Goal: Go to known website: Access a specific website the user already knows

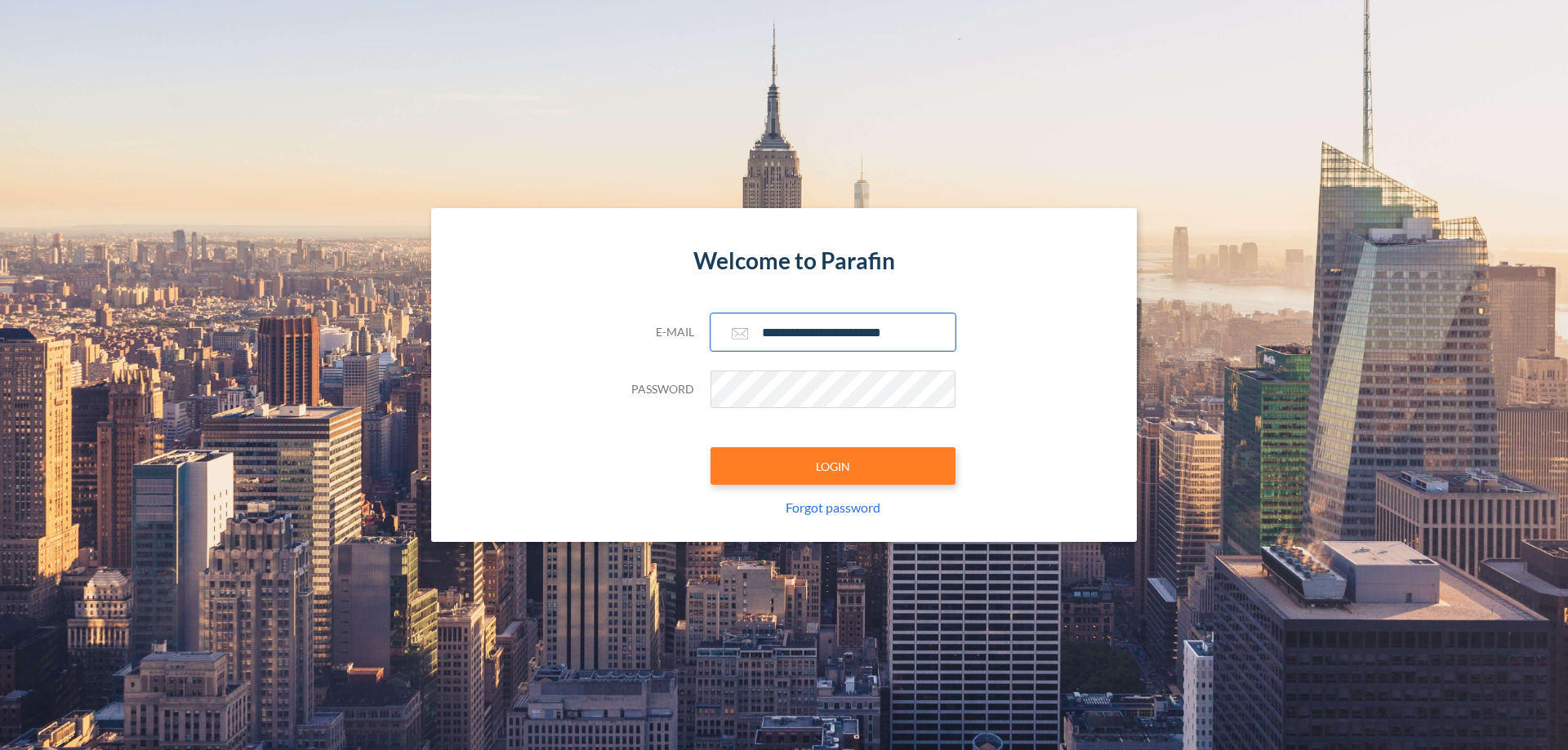
type input "**********"
click at [833, 467] on button "LOGIN" at bounding box center [833, 466] width 245 height 37
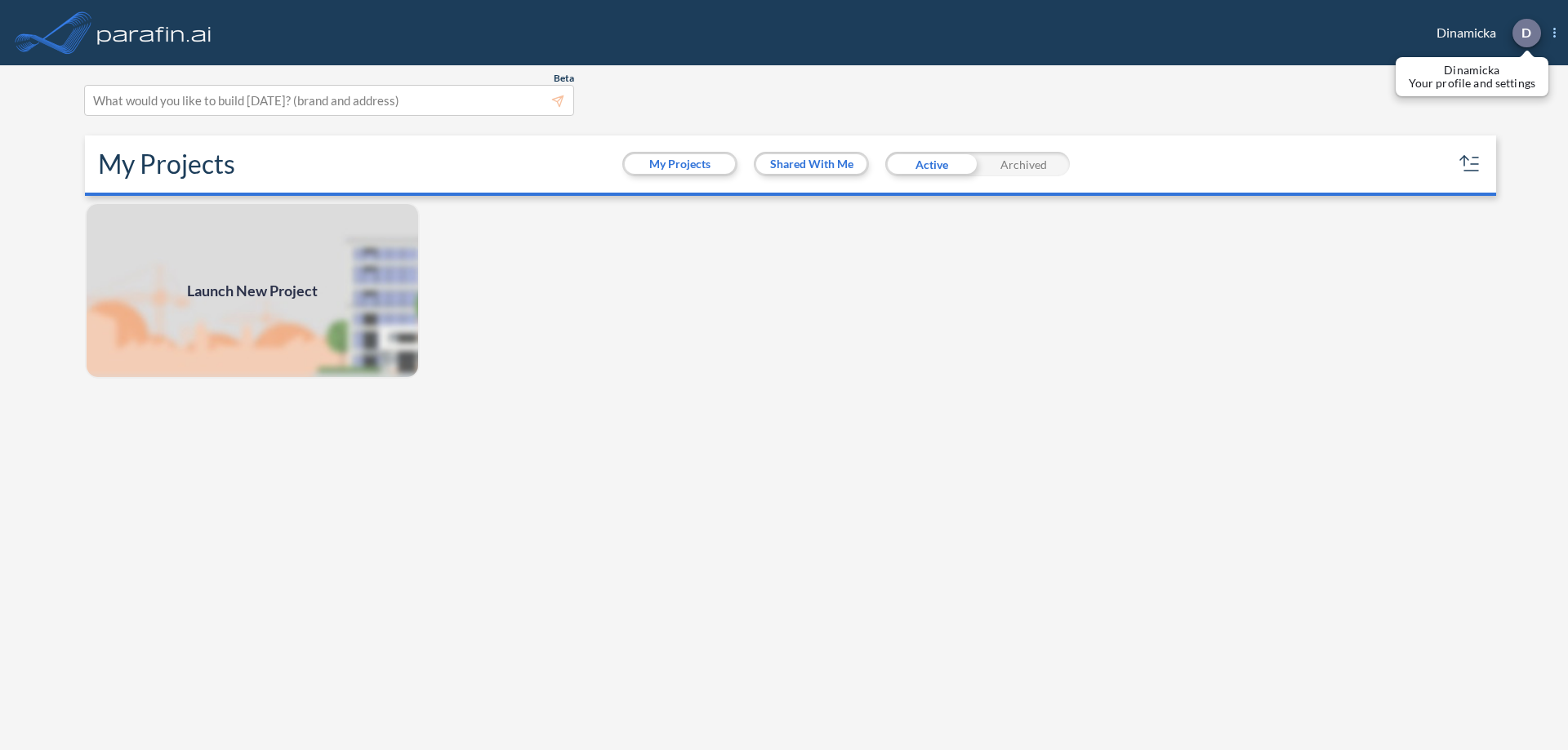
click at [1526, 33] on p "D" at bounding box center [1526, 33] width 10 height 15
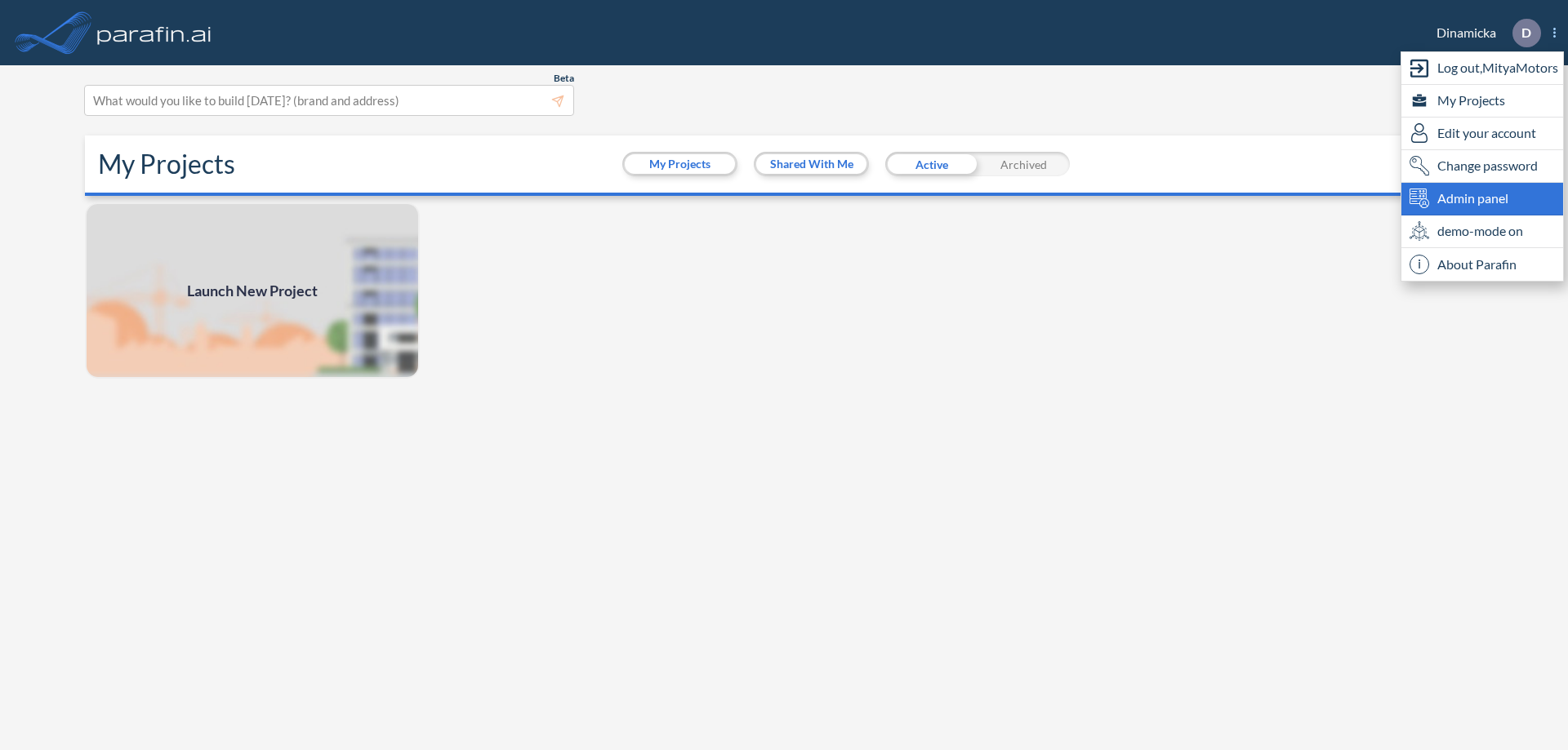
click at [1482, 199] on span "Admin panel" at bounding box center [1473, 199] width 71 height 20
